Goal: Information Seeking & Learning: Learn about a topic

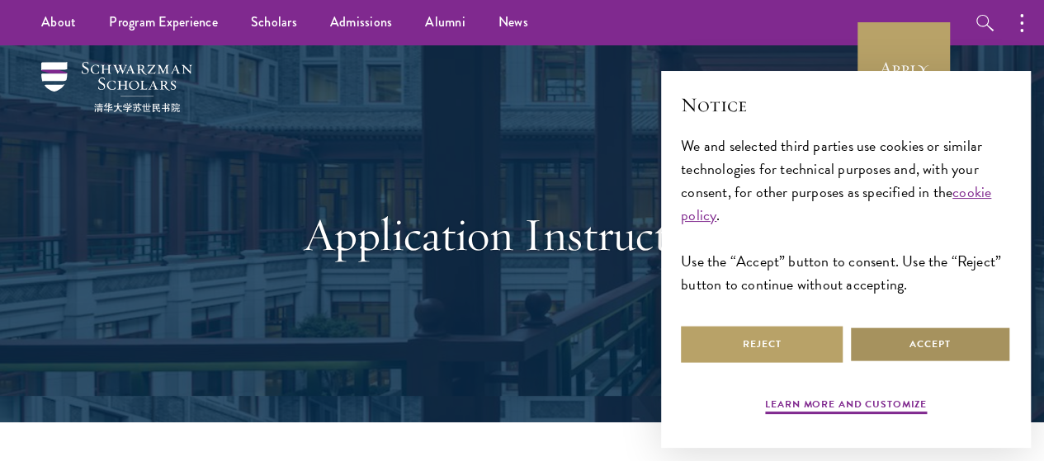
click at [918, 338] on button "Accept" at bounding box center [930, 344] width 162 height 37
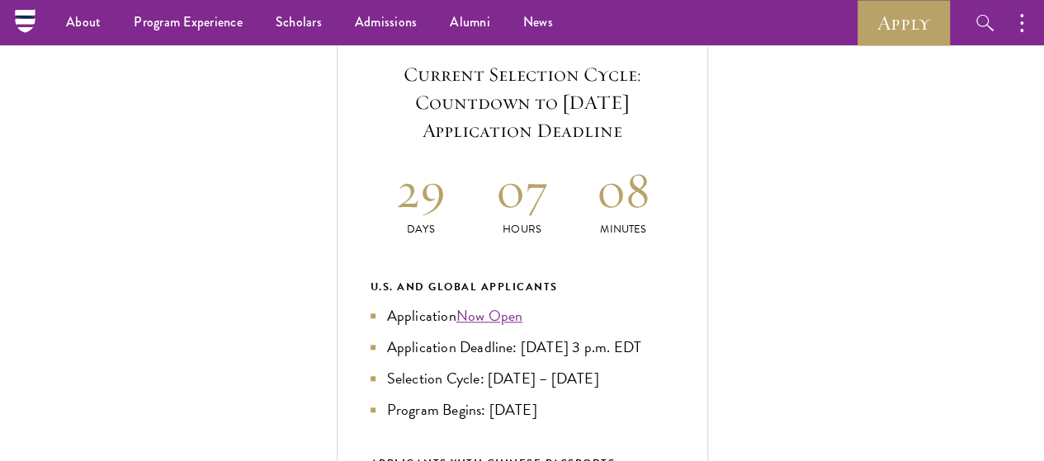
scroll to position [595, 0]
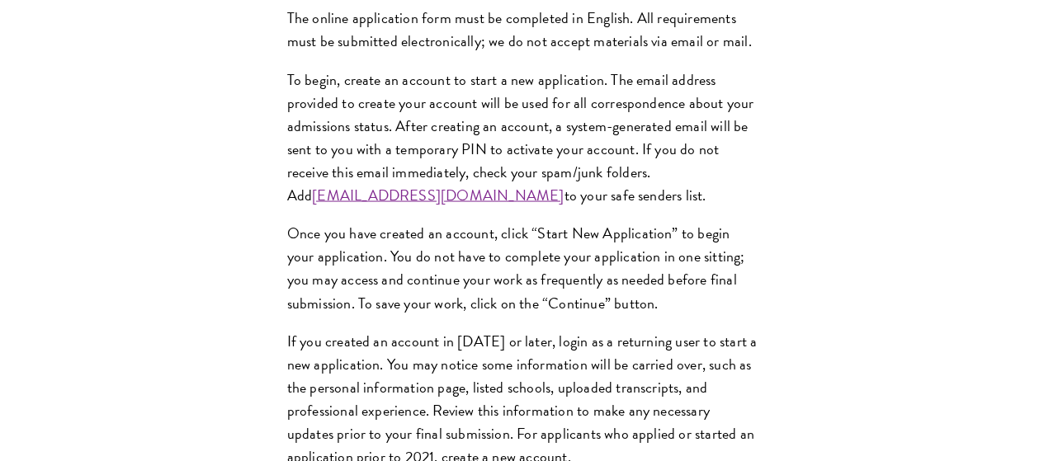
scroll to position [1519, 0]
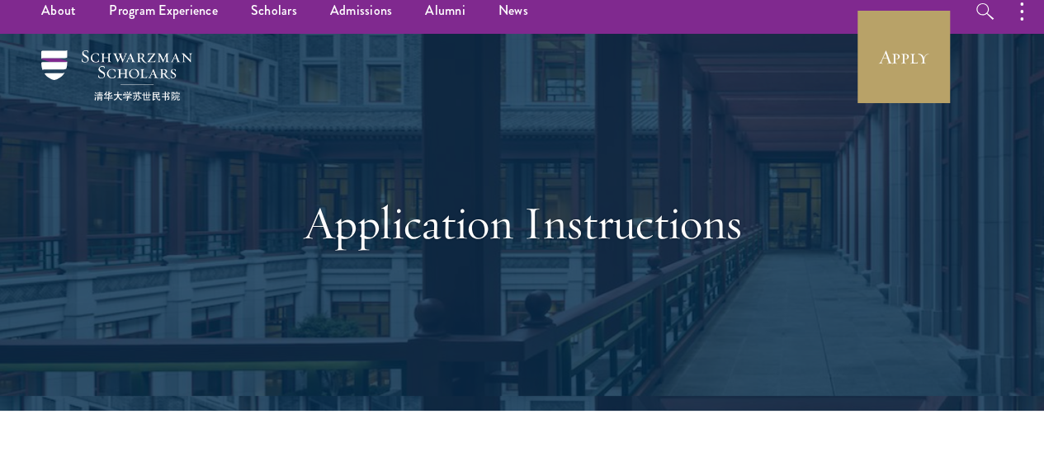
scroll to position [0, 0]
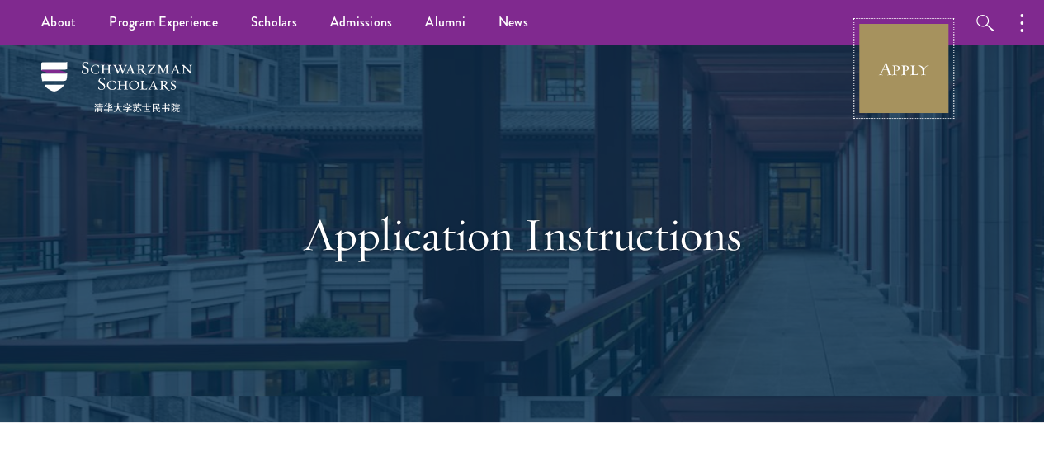
click at [918, 68] on link "Apply" at bounding box center [904, 68] width 92 height 92
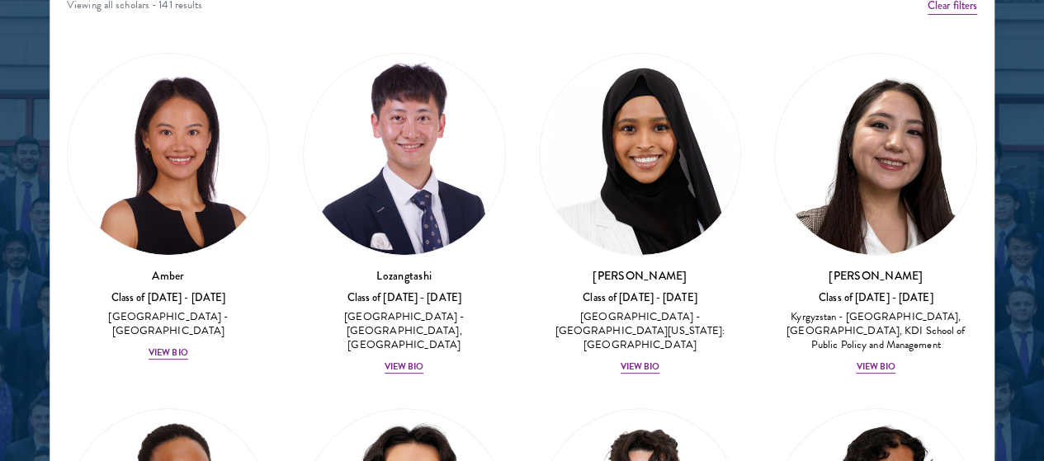
scroll to position [2171, 0]
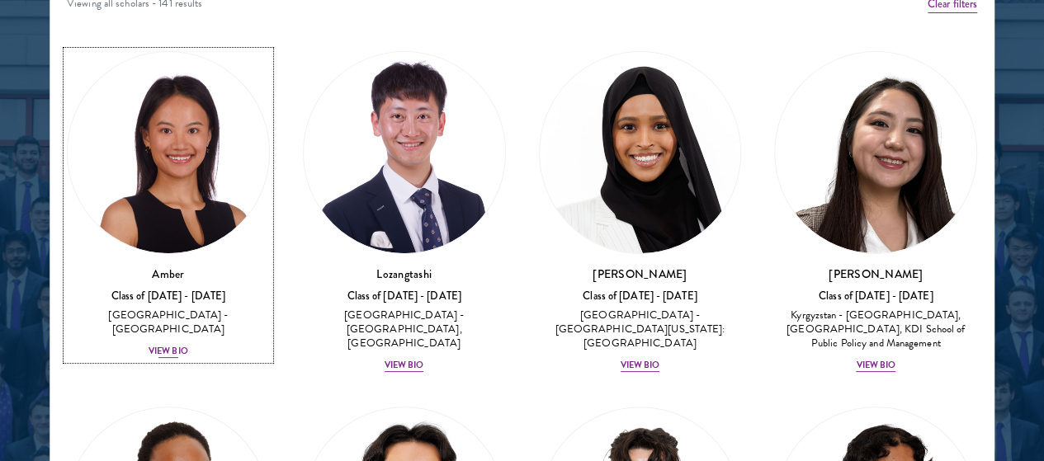
click at [188, 345] on div "View Bio" at bounding box center [169, 351] width 40 height 13
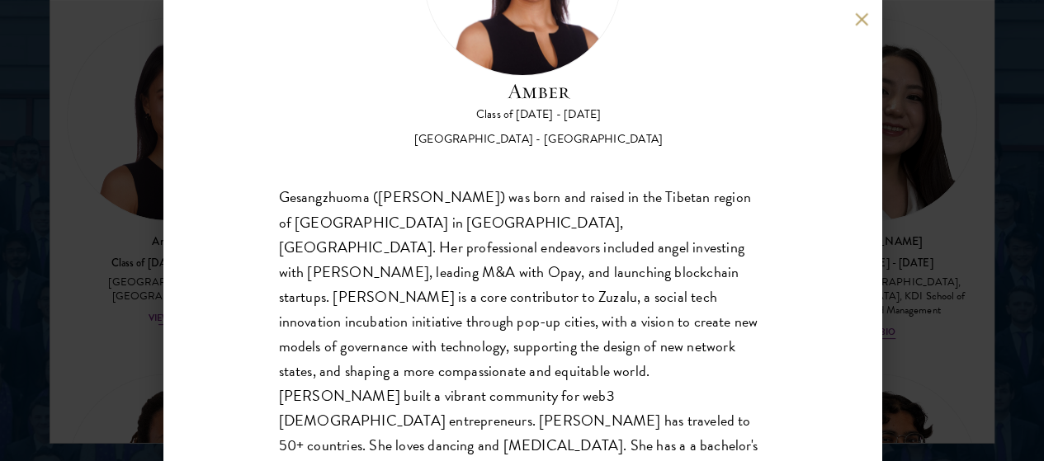
scroll to position [2212, 0]
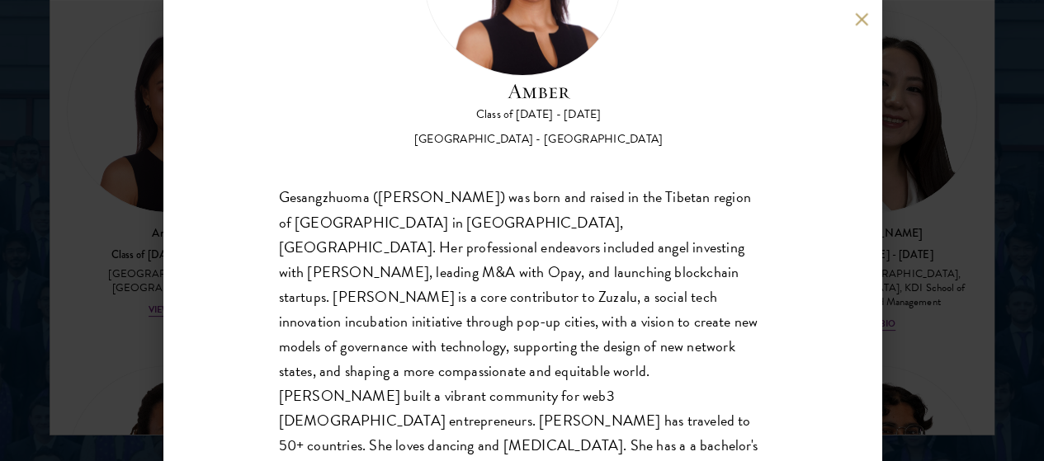
click at [861, 22] on button at bounding box center [862, 19] width 14 height 14
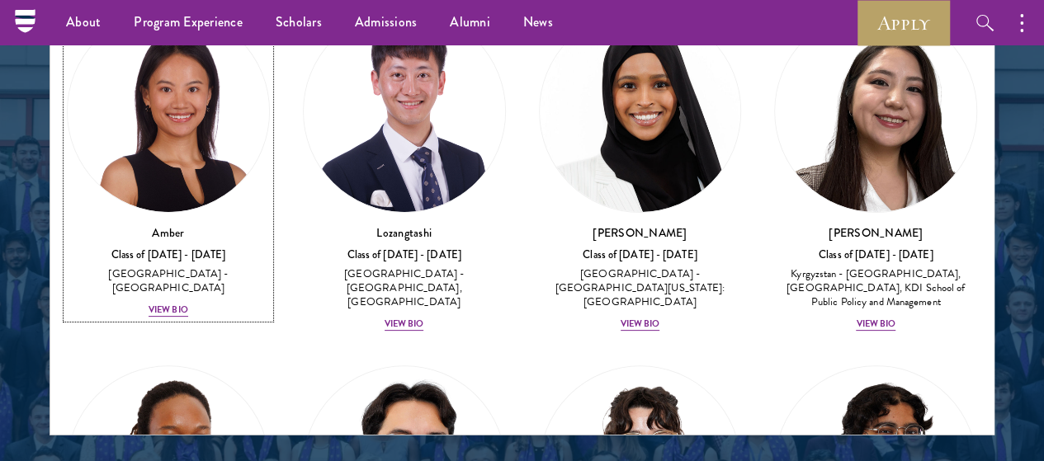
scroll to position [2189, 0]
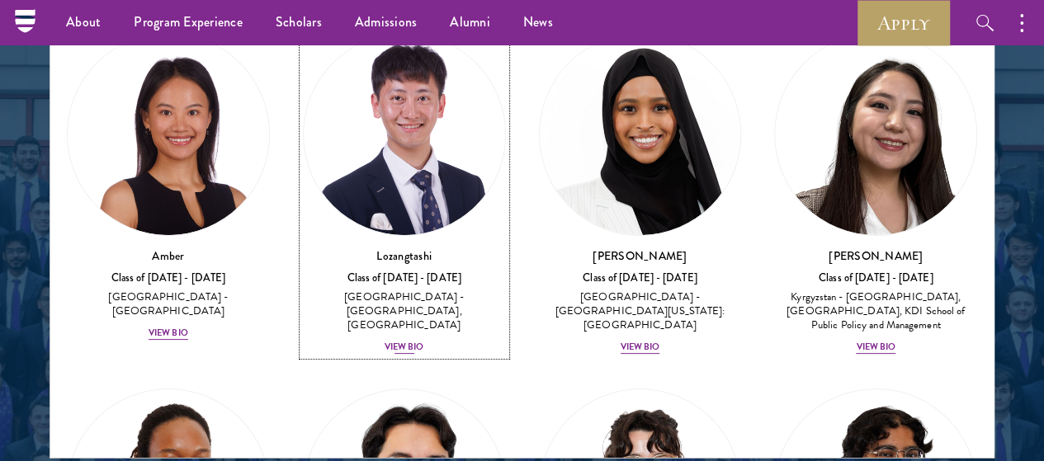
click at [385, 341] on div "View Bio" at bounding box center [405, 347] width 40 height 13
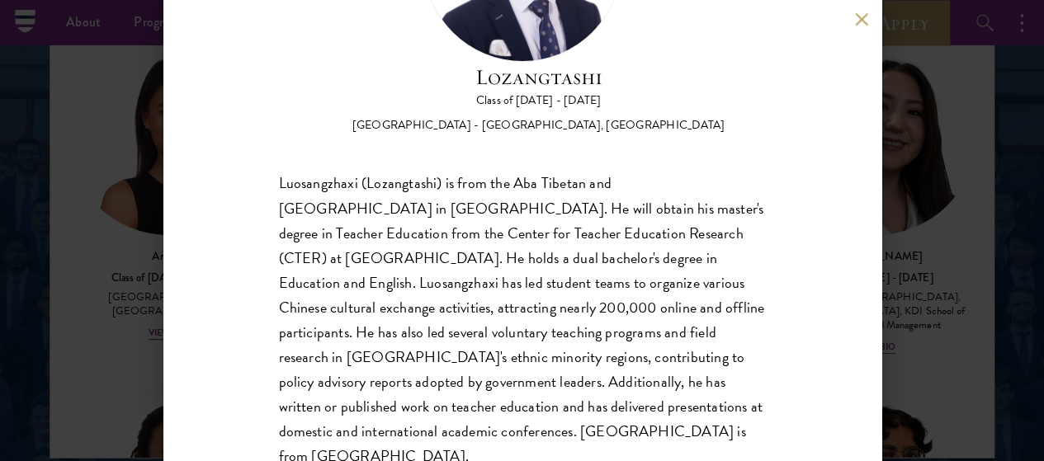
scroll to position [200, 0]
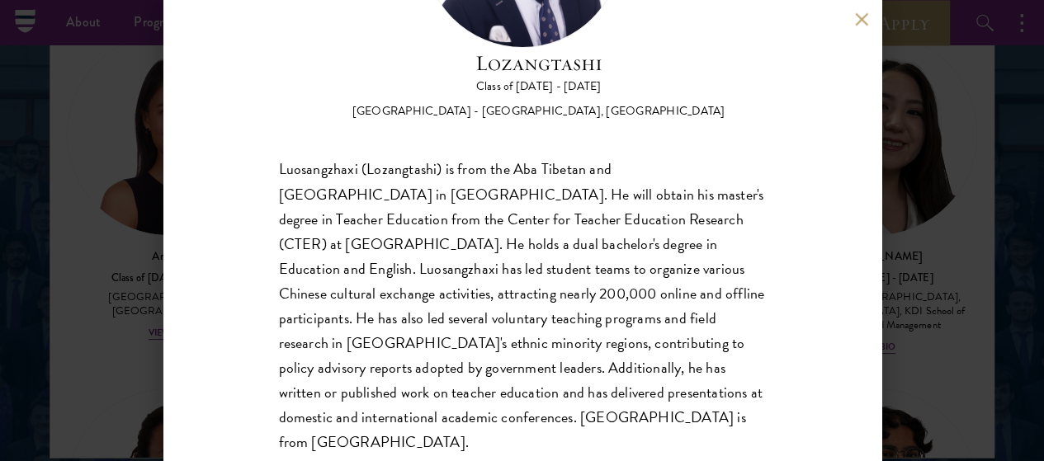
click at [858, 23] on button at bounding box center [862, 19] width 14 height 14
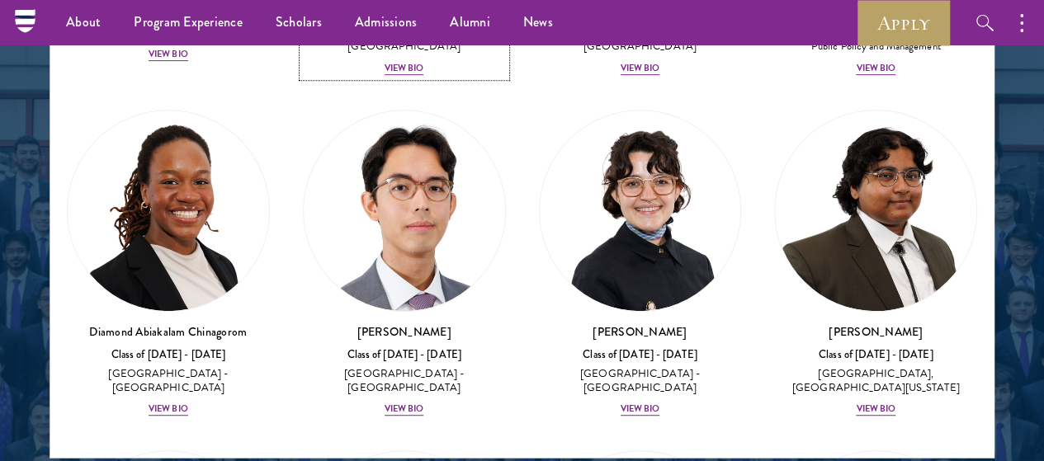
scroll to position [296, 0]
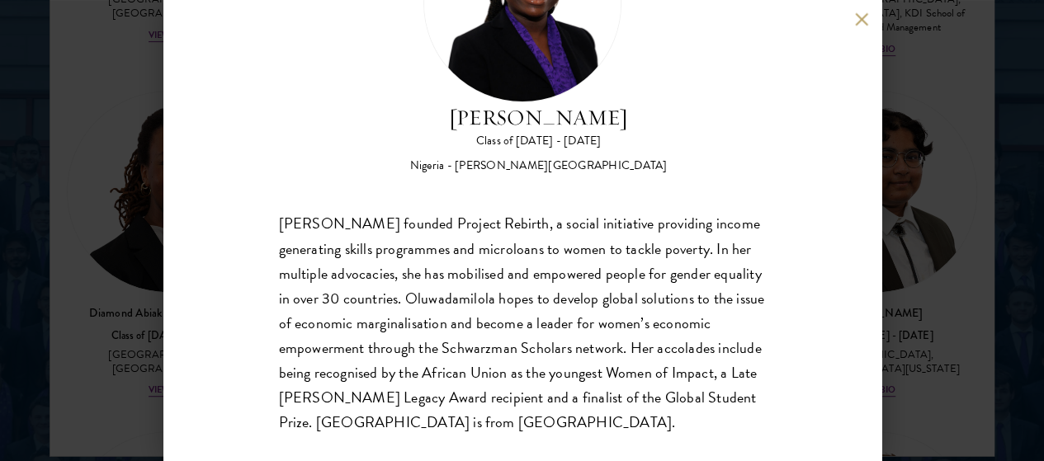
scroll to position [2235, 0]
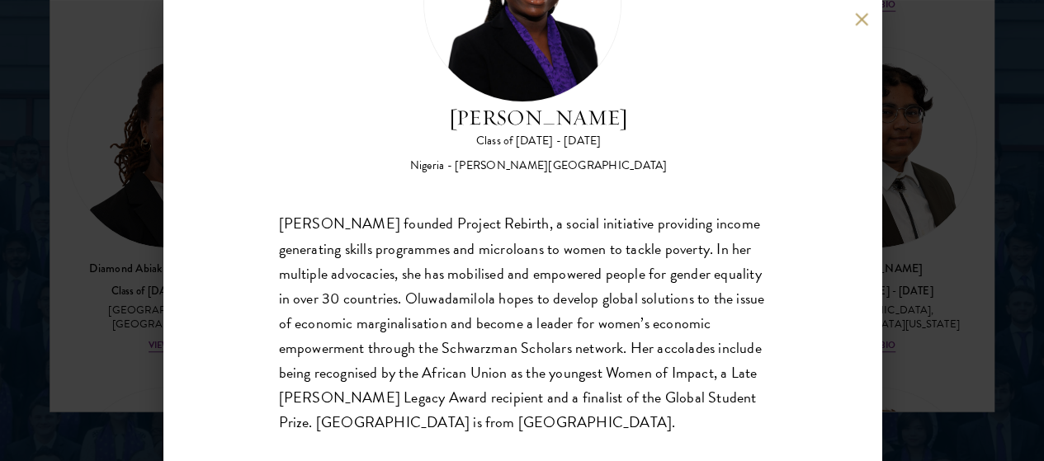
click at [862, 20] on button at bounding box center [862, 19] width 14 height 14
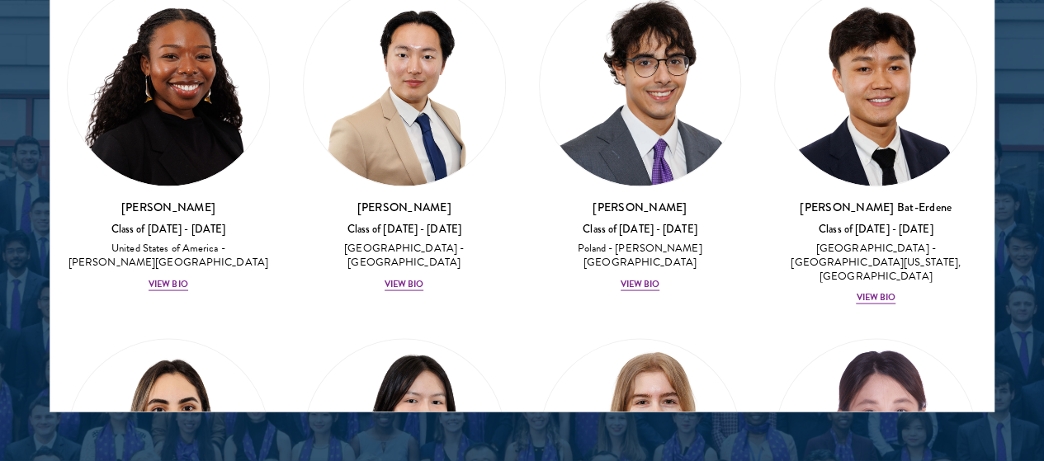
scroll to position [1431, 0]
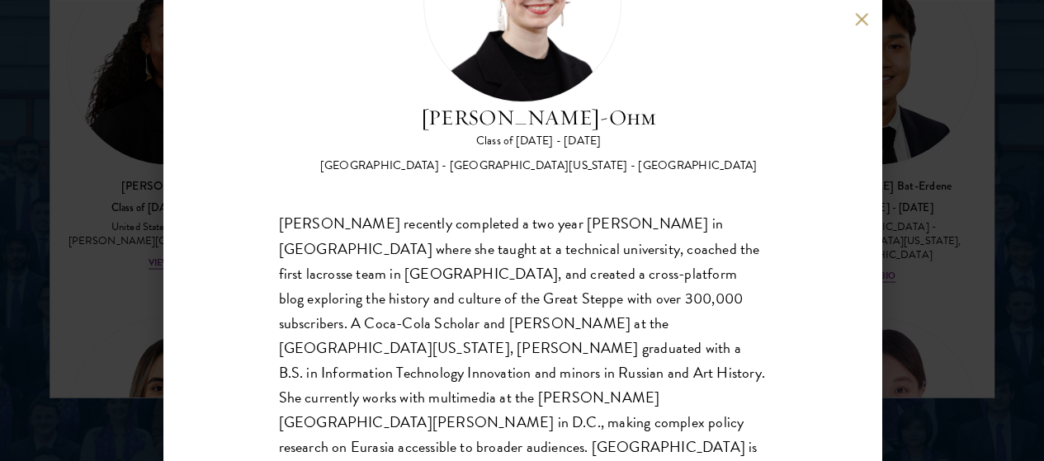
scroll to position [2269, 0]
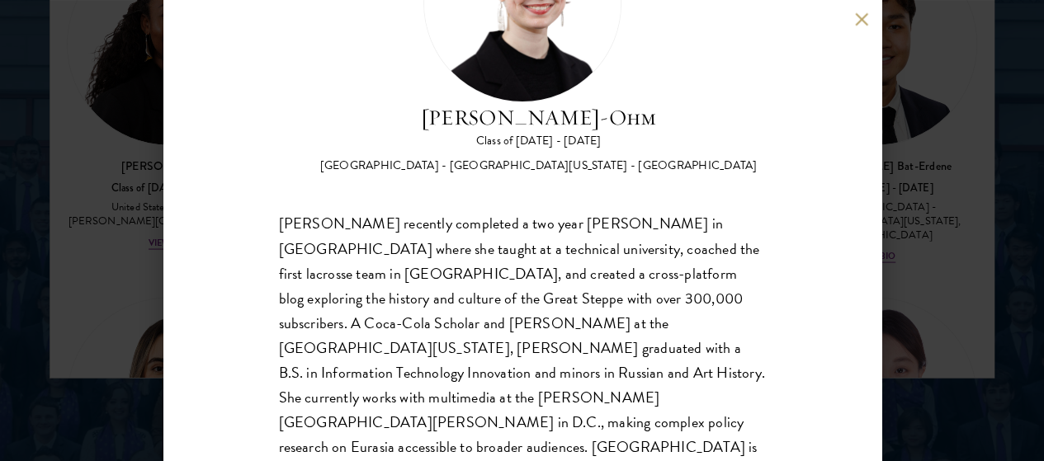
click at [852, 21] on div "[PERSON_NAME]-Ohm Class of [DATE] - [DATE] [GEOGRAPHIC_DATA] - [GEOGRAPHIC_DATA…" at bounding box center [522, 230] width 718 height 461
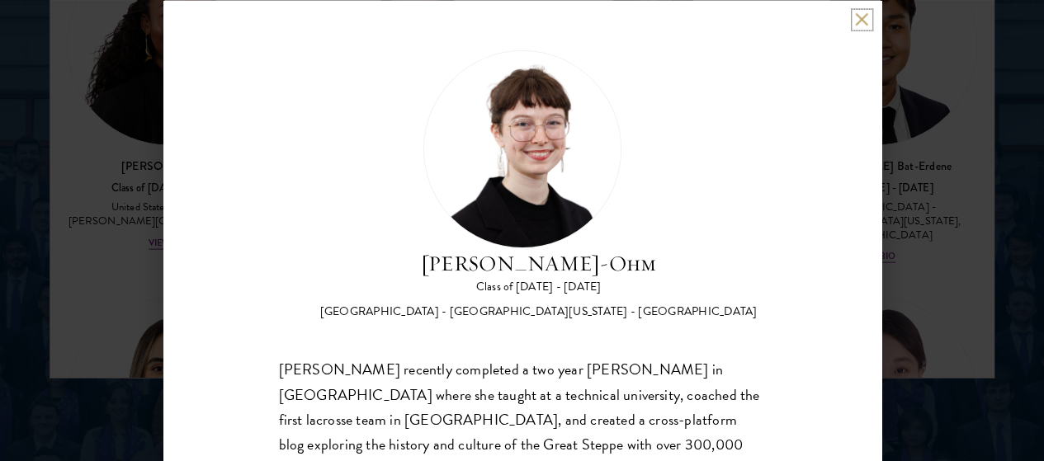
click at [867, 23] on button at bounding box center [862, 19] width 14 height 14
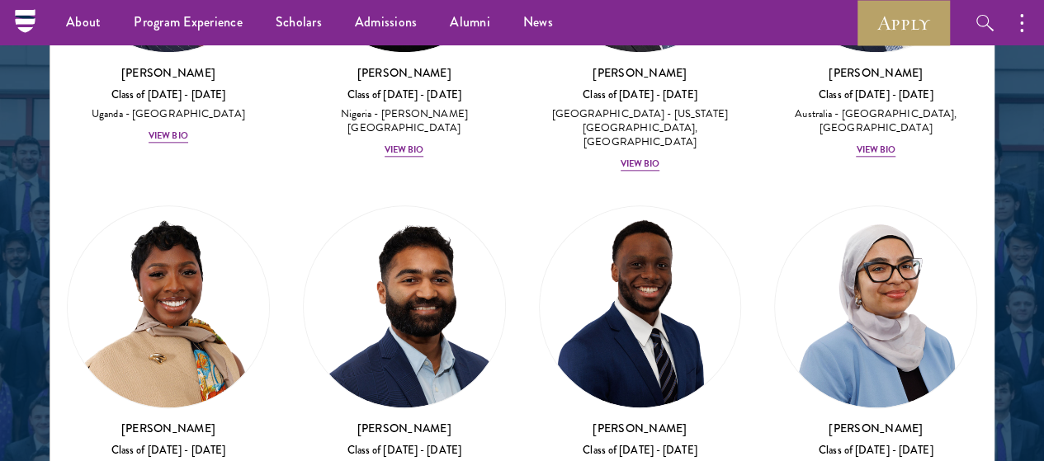
scroll to position [918, 0]
